Goal: Check status: Check status

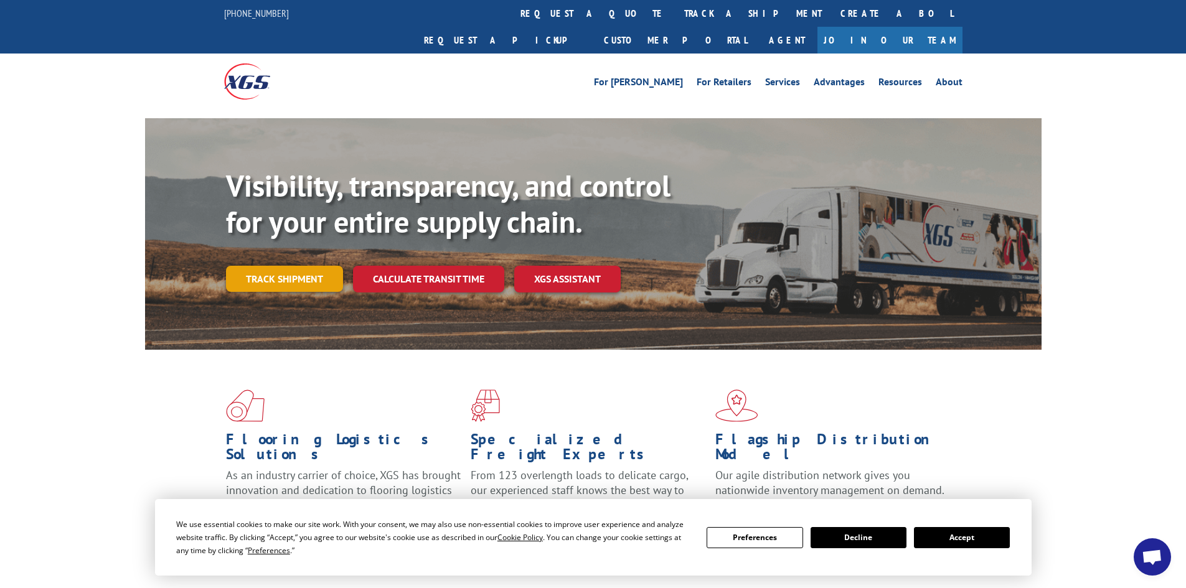
click at [277, 266] on link "Track shipment" at bounding box center [284, 279] width 117 height 26
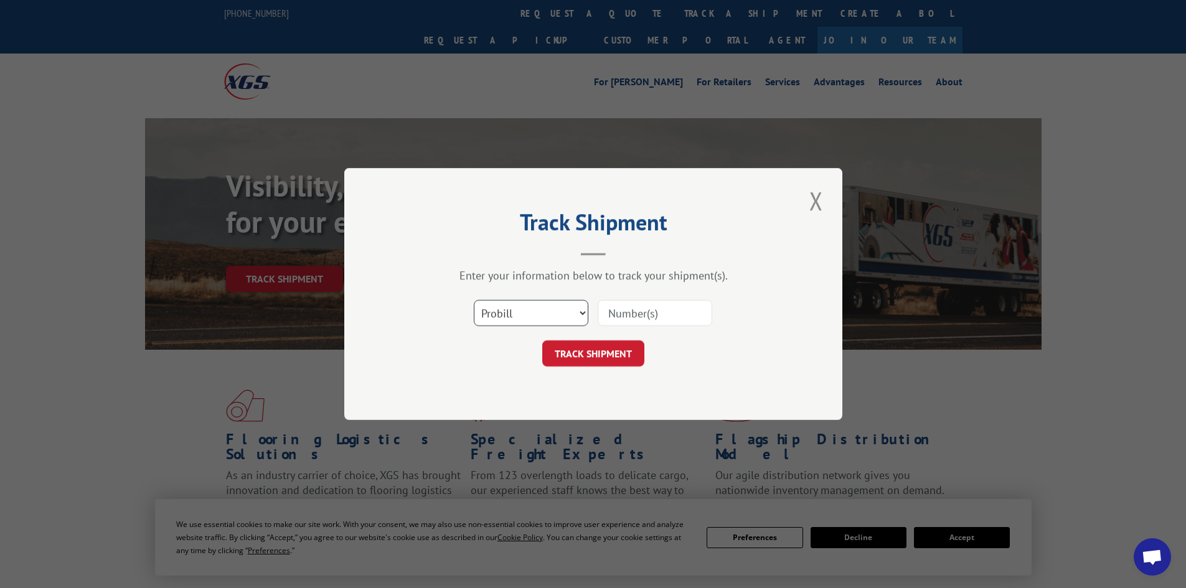
click at [530, 316] on select "Select category... Probill BOL PO" at bounding box center [531, 313] width 115 height 26
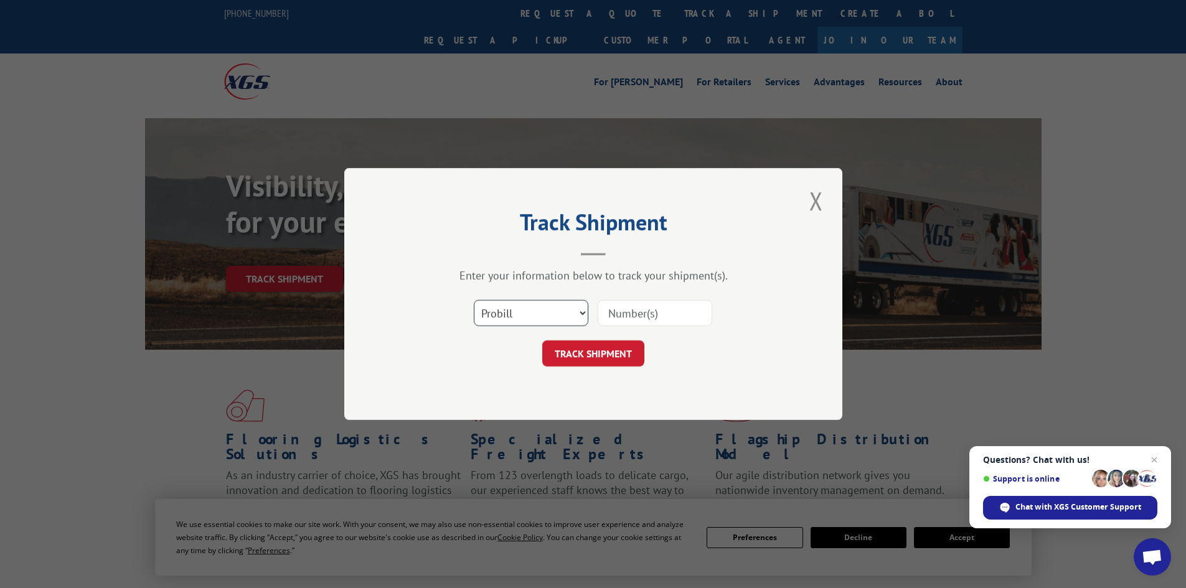
select select "bol"
click at [474, 300] on select "Select category... Probill BOL PO" at bounding box center [531, 313] width 115 height 26
click at [651, 312] on input at bounding box center [655, 313] width 115 height 26
paste input "5944303"
type input "5944303"
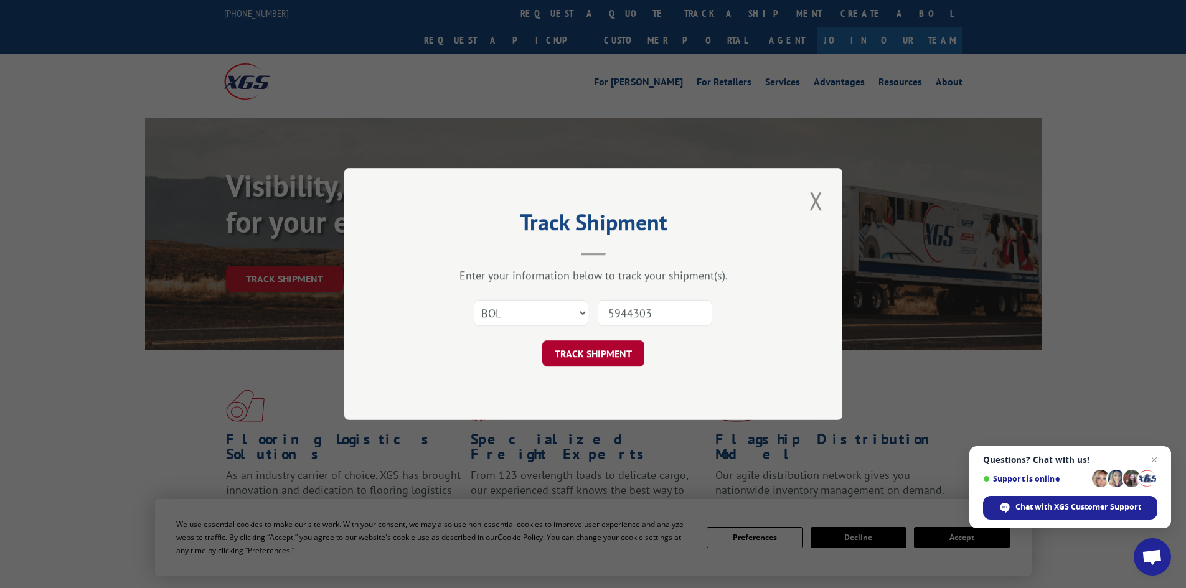
click at [594, 343] on button "TRACK SHIPMENT" at bounding box center [593, 354] width 102 height 26
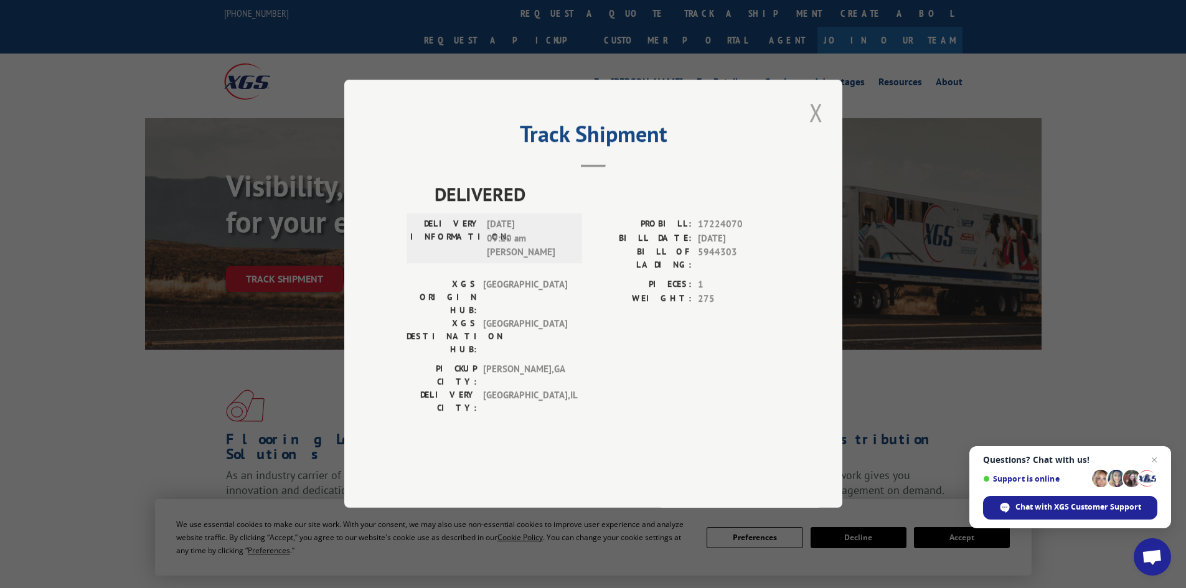
click at [817, 130] on button "Close modal" at bounding box center [816, 112] width 21 height 34
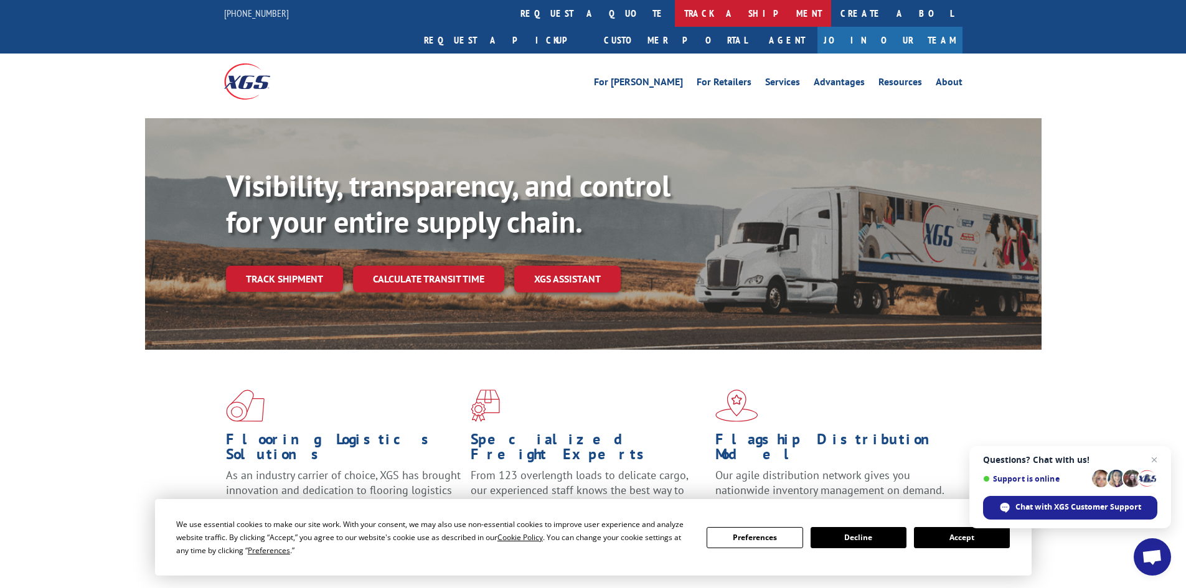
click at [675, 16] on link "track a shipment" at bounding box center [753, 13] width 156 height 27
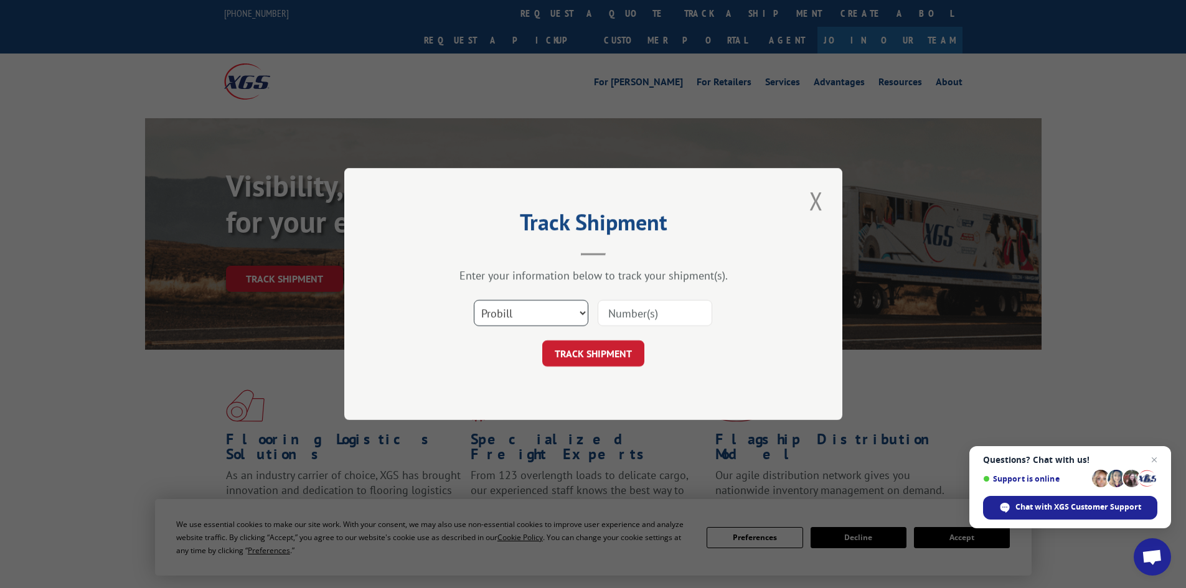
click at [513, 321] on select "Select category... Probill BOL PO" at bounding box center [531, 313] width 115 height 26
select select "bol"
click at [474, 300] on select "Select category... Probill BOL PO" at bounding box center [531, 313] width 115 height 26
click at [651, 306] on input at bounding box center [655, 313] width 115 height 26
paste input "4836053"
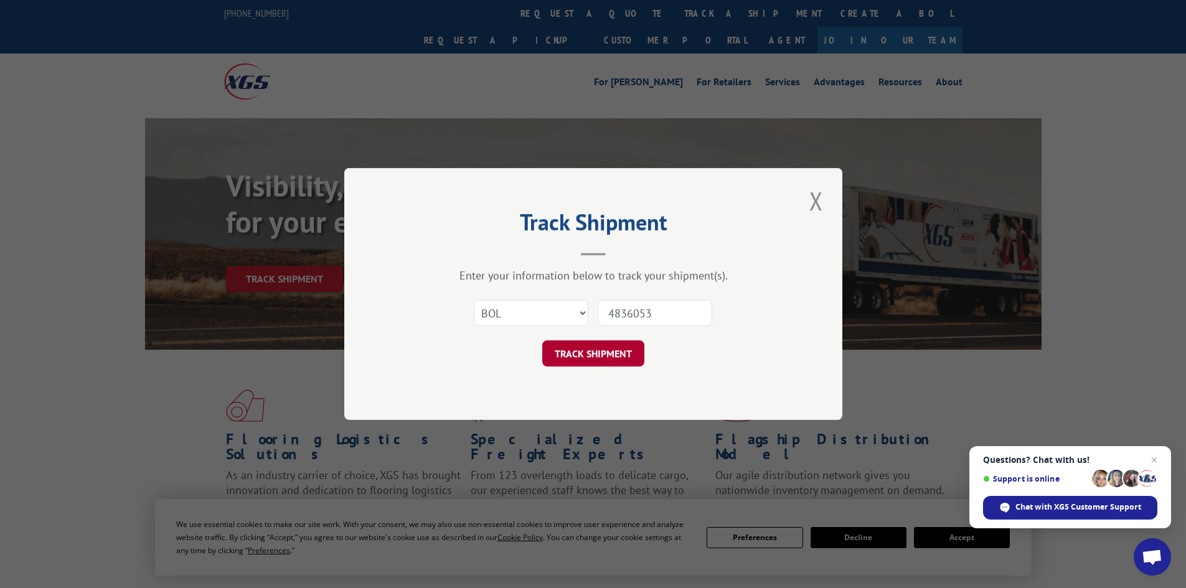
type input "4836053"
click at [595, 353] on button "TRACK SHIPMENT" at bounding box center [593, 354] width 102 height 26
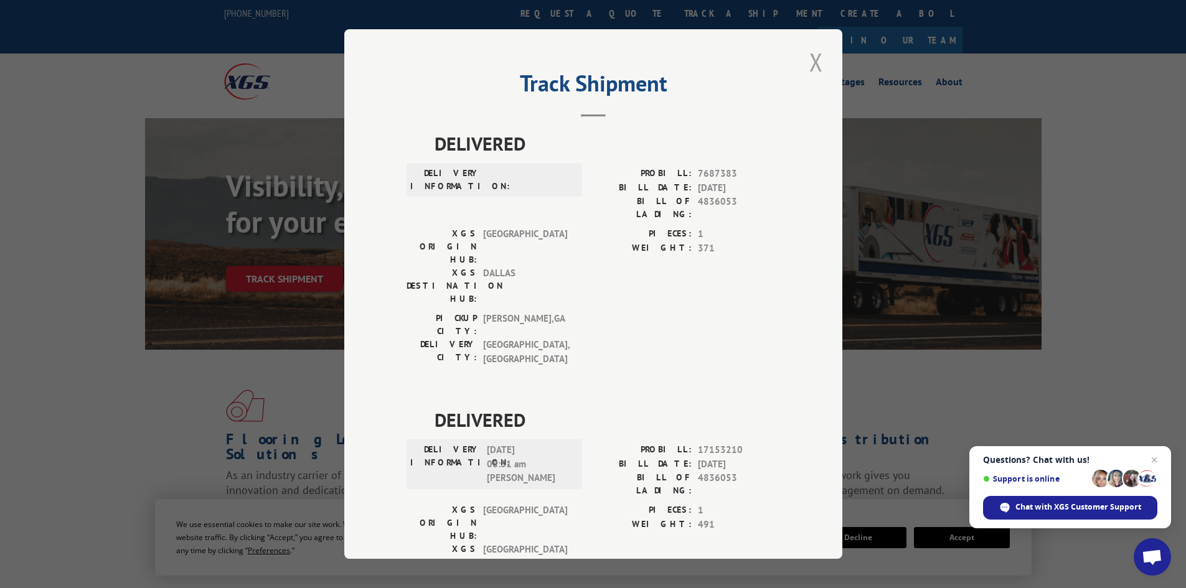
click at [806, 64] on button "Close modal" at bounding box center [816, 62] width 21 height 34
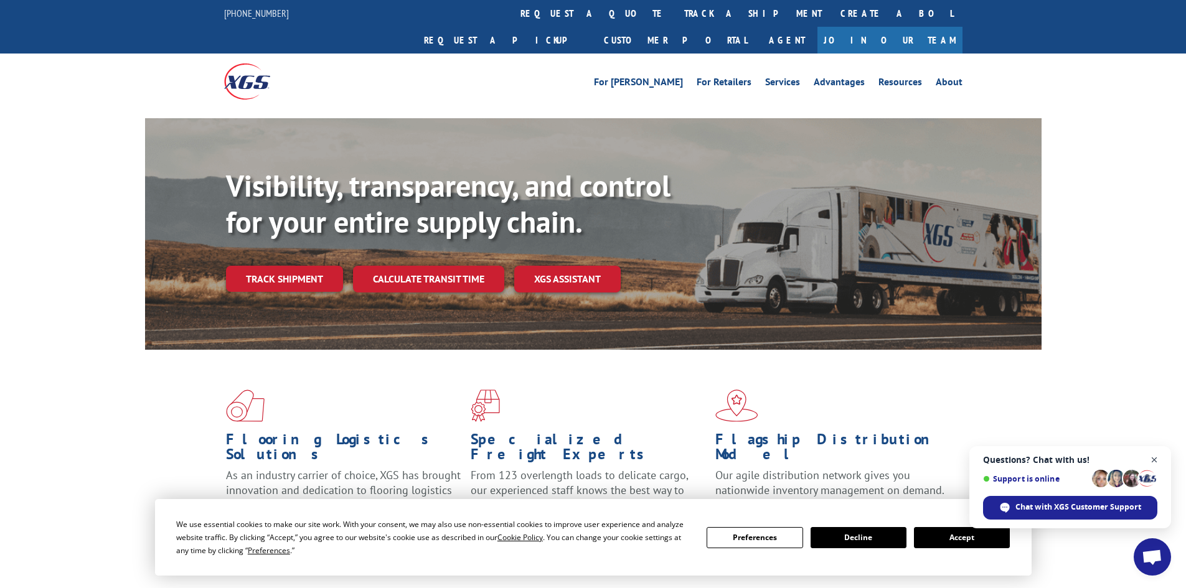
click at [1157, 463] on span "Open chat" at bounding box center [1155, 461] width 16 height 16
